Goal: Transaction & Acquisition: Purchase product/service

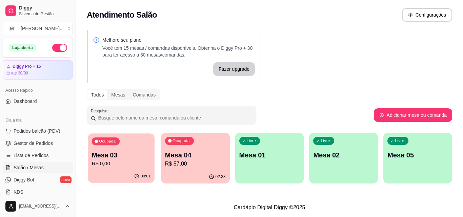
click at [114, 172] on div "00:01" at bounding box center [121, 176] width 67 height 13
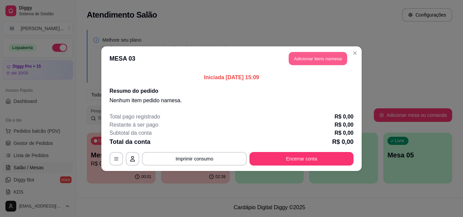
click at [314, 59] on button "Adicionar itens na mesa" at bounding box center [318, 58] width 58 height 13
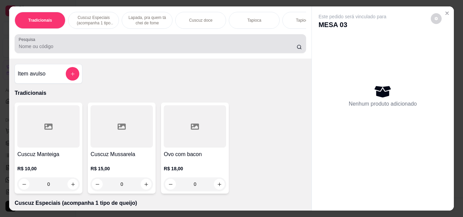
click at [77, 46] on input "Pesquisa" at bounding box center [158, 46] width 278 height 7
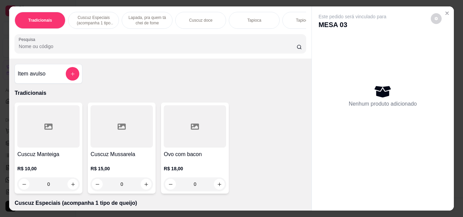
click at [118, 49] on input "Pesquisa" at bounding box center [158, 46] width 278 height 7
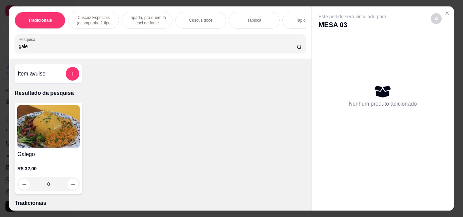
type input "gale"
click at [71, 187] on div "0" at bounding box center [48, 185] width 62 height 14
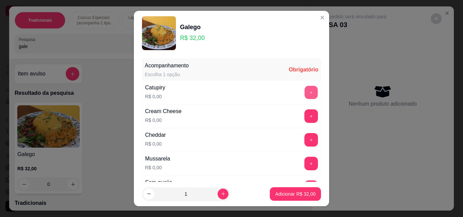
click at [305, 92] on button "+" at bounding box center [311, 92] width 13 height 13
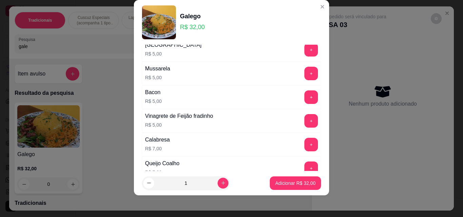
scroll to position [320, 0]
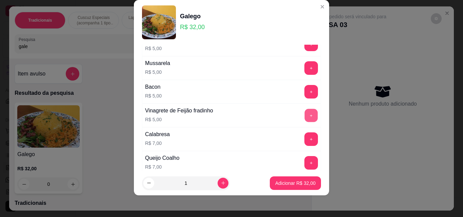
click at [305, 113] on button "+" at bounding box center [311, 115] width 13 height 13
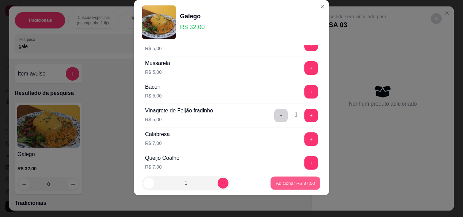
click at [291, 183] on p "Adicionar R$ 37,00" at bounding box center [295, 183] width 39 height 6
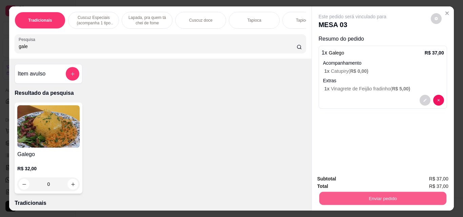
click at [381, 197] on button "Enviar pedido" at bounding box center [382, 198] width 127 height 13
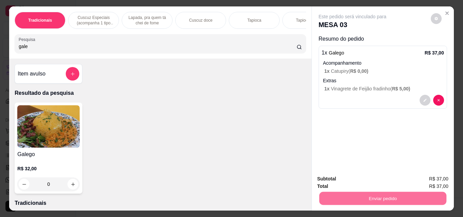
click at [362, 178] on button "Não registrar e enviar pedido" at bounding box center [360, 179] width 68 height 13
